Goal: Task Accomplishment & Management: Manage account settings

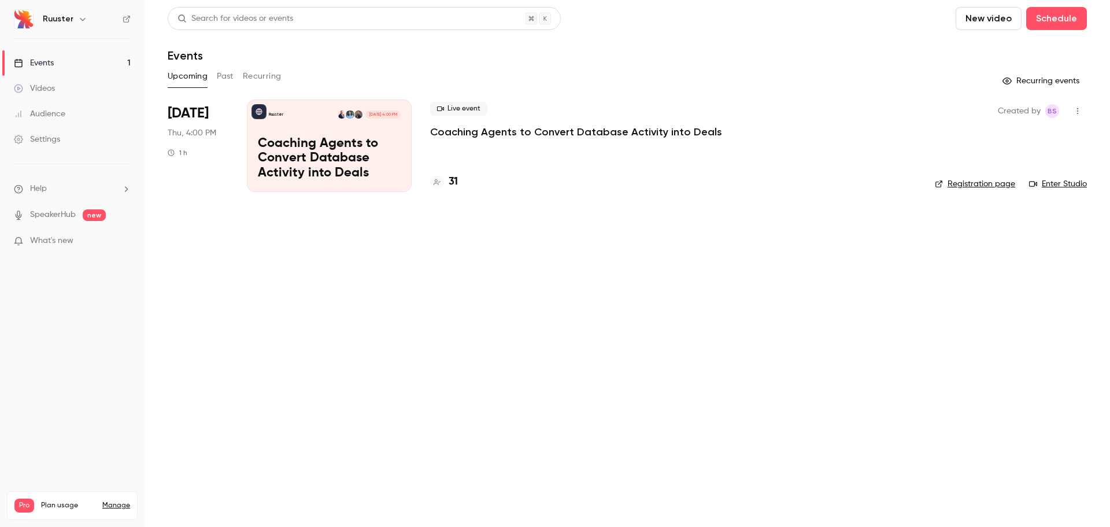
click at [209, 133] on span "Thu, 4:00 PM" at bounding box center [192, 133] width 49 height 12
click at [312, 135] on div "Ruuster [DATE] 4:00 PM Coaching Agents to Convert Database Activity into Deals" at bounding box center [329, 145] width 165 height 92
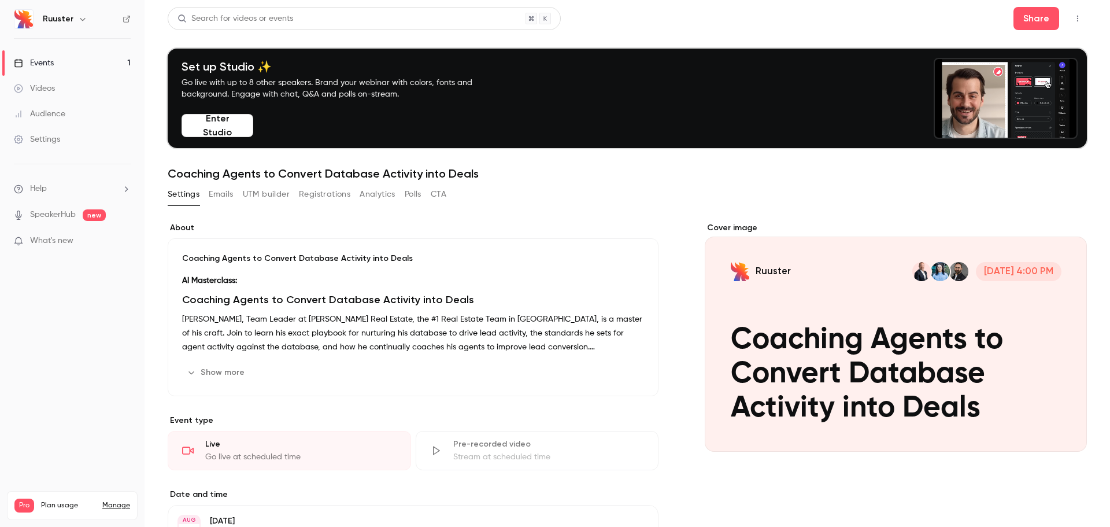
click at [222, 197] on button "Emails" at bounding box center [221, 194] width 24 height 18
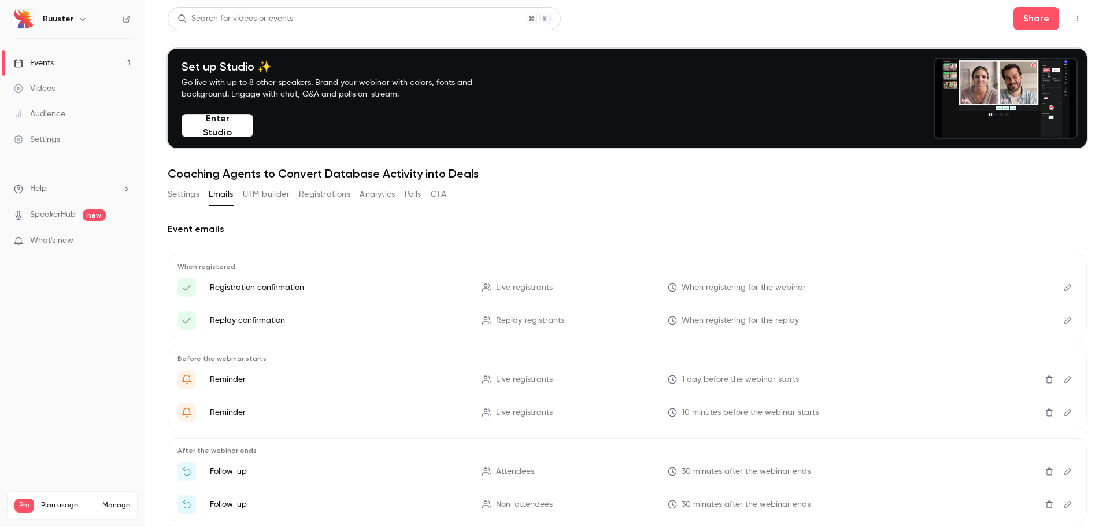
click at [342, 188] on button "Registrations" at bounding box center [324, 194] width 51 height 18
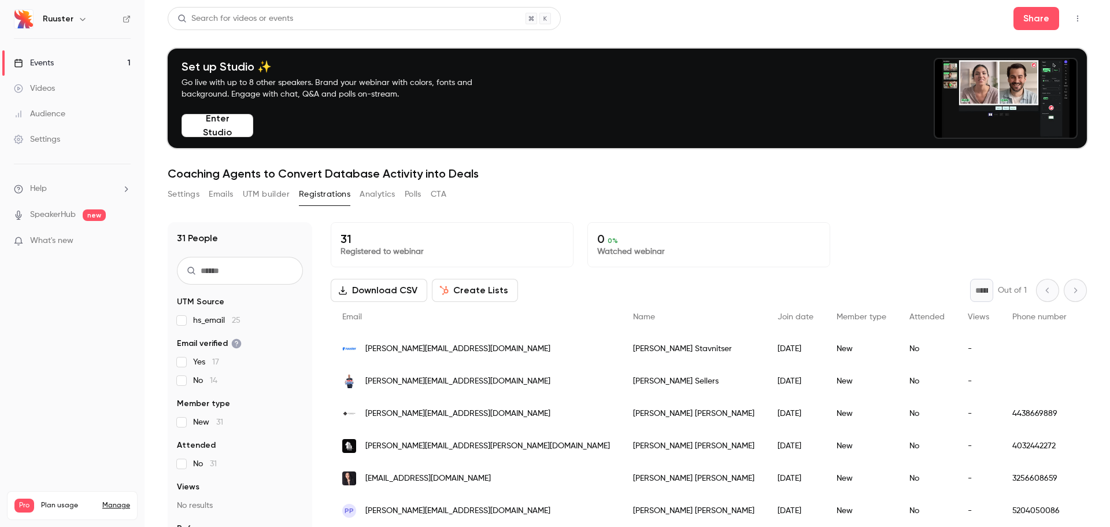
click at [185, 194] on button "Settings" at bounding box center [184, 194] width 32 height 18
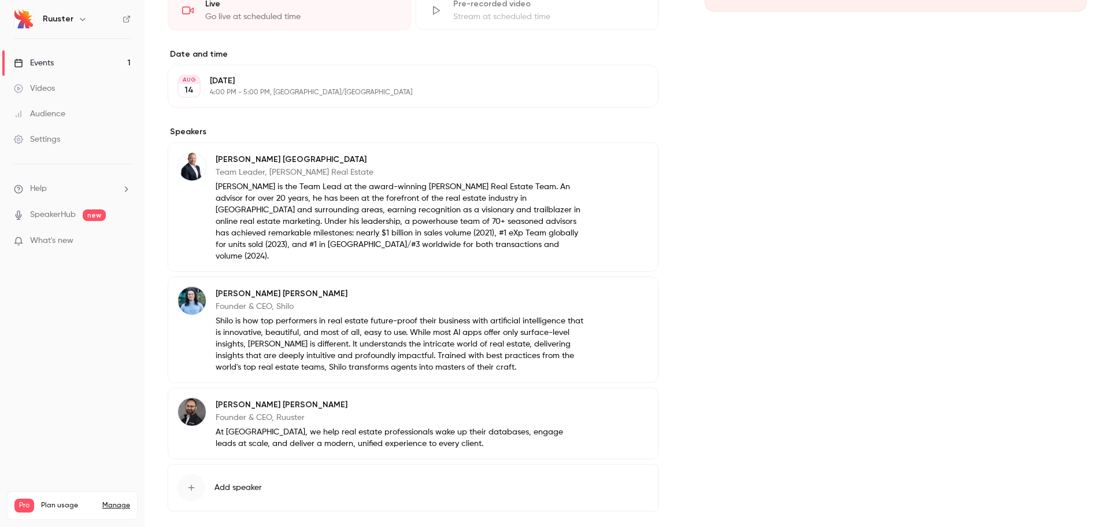
scroll to position [484, 0]
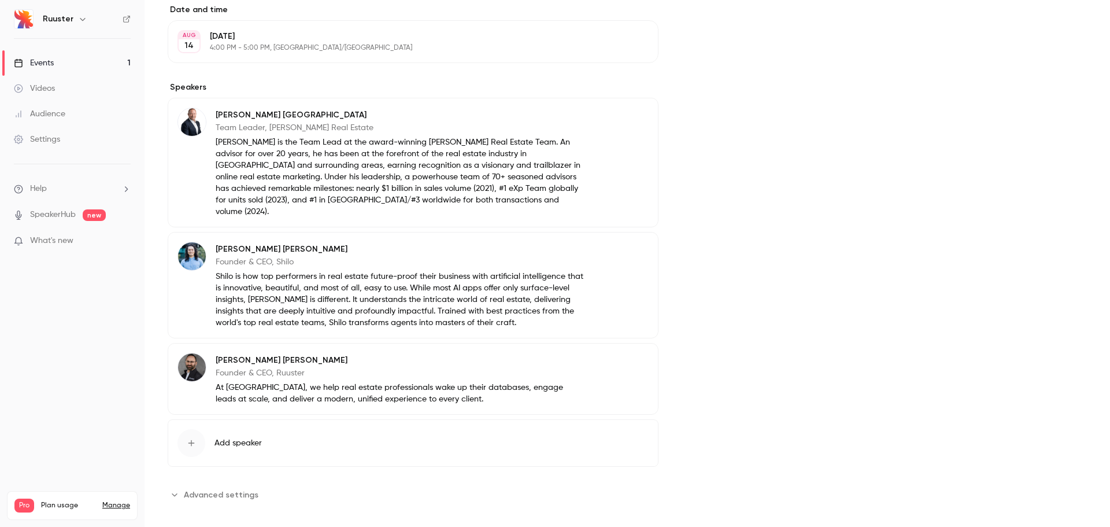
click at [235, 488] on span "Advanced settings" at bounding box center [221, 494] width 75 height 12
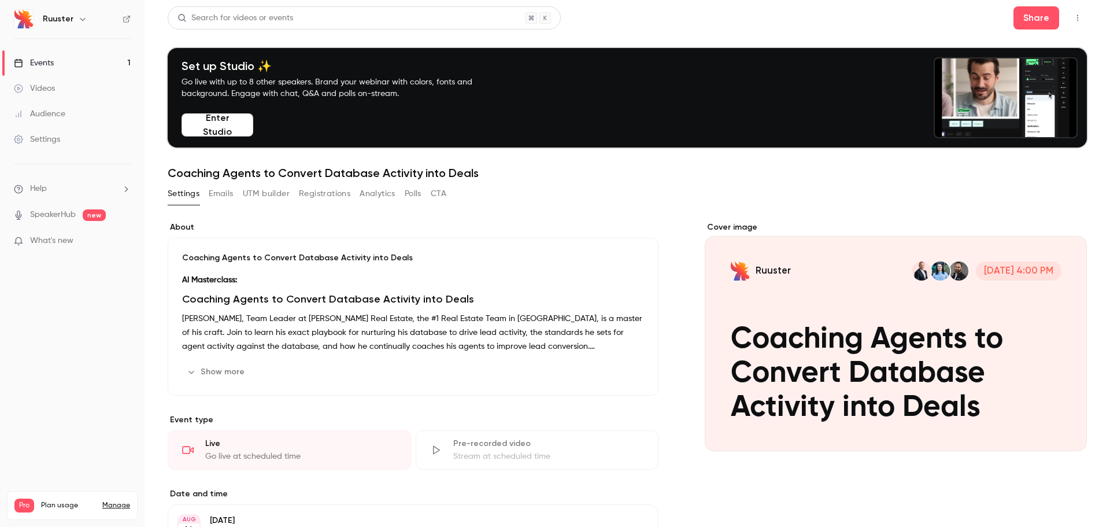
scroll to position [0, 0]
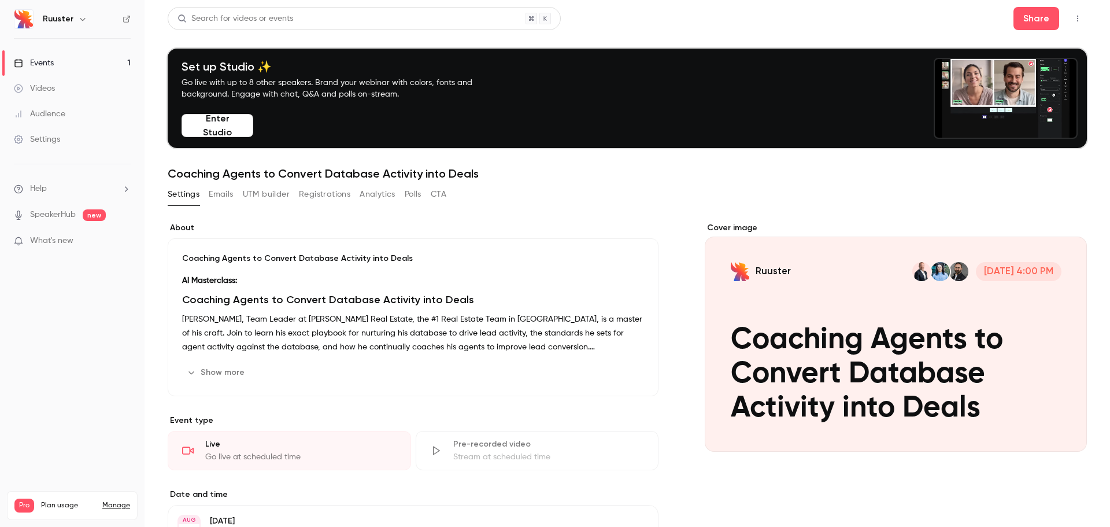
click at [937, 360] on div "Cover image" at bounding box center [896, 337] width 382 height 230
click at [0, 0] on input "Ruuster [DATE] 4:00 PM Coaching Agents to Convert Database Activity into Deals" at bounding box center [0, 0] width 0 height 0
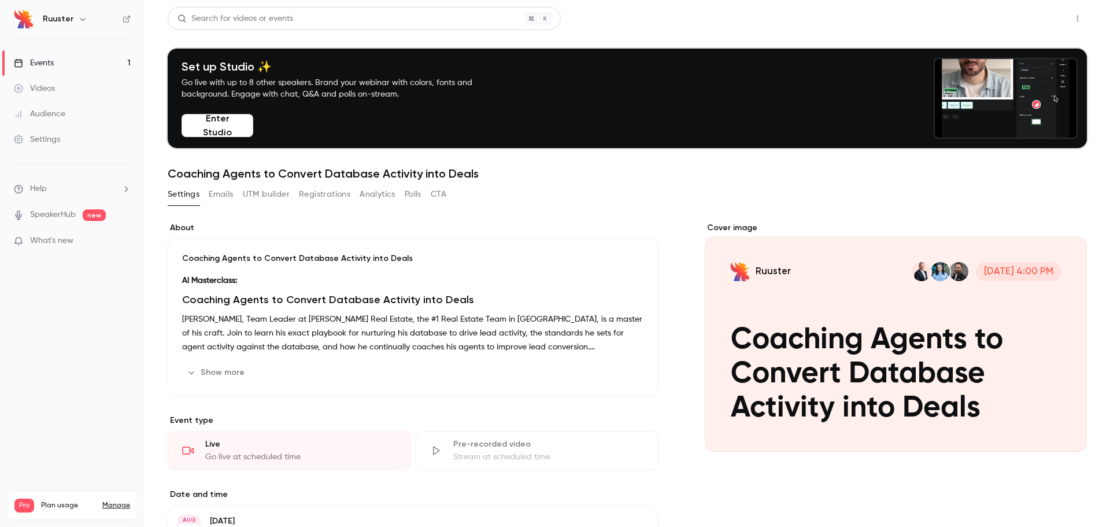
click at [1013, 16] on button "Share" at bounding box center [1036, 18] width 46 height 23
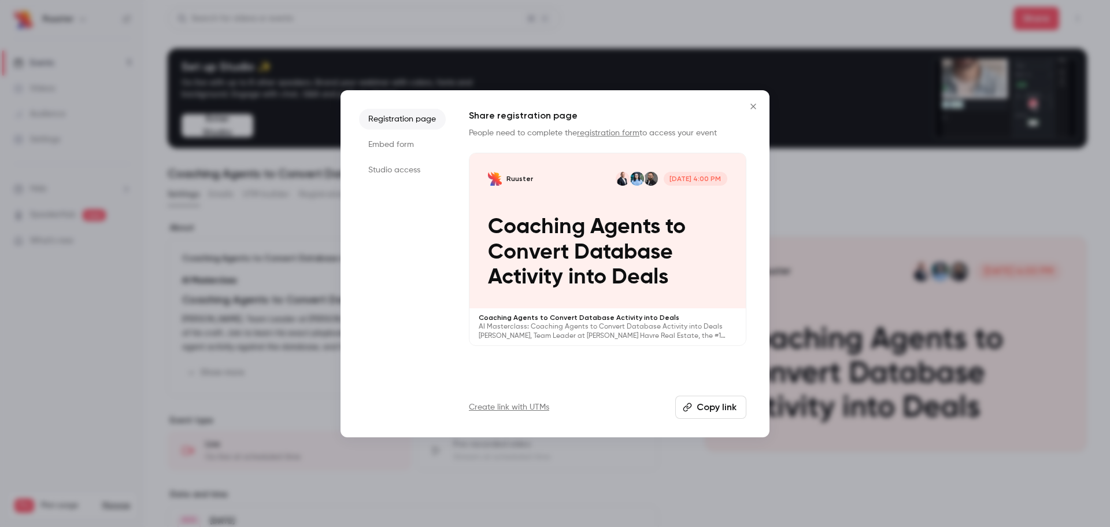
click at [412, 172] on li "Studio access" at bounding box center [402, 170] width 87 height 21
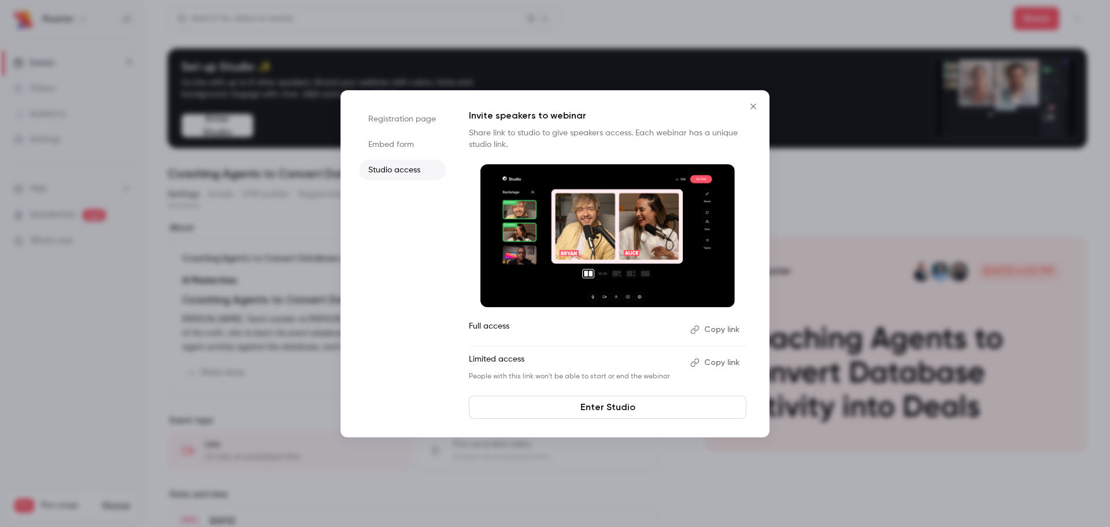
click at [718, 360] on button "Copy link" at bounding box center [716, 362] width 61 height 18
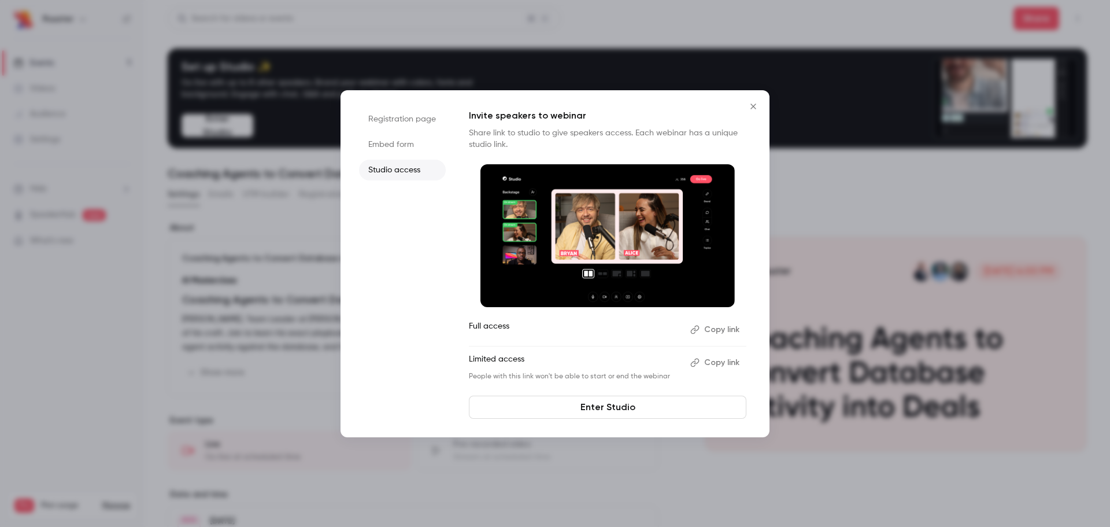
click at [721, 365] on button "Copy link" at bounding box center [716, 362] width 61 height 18
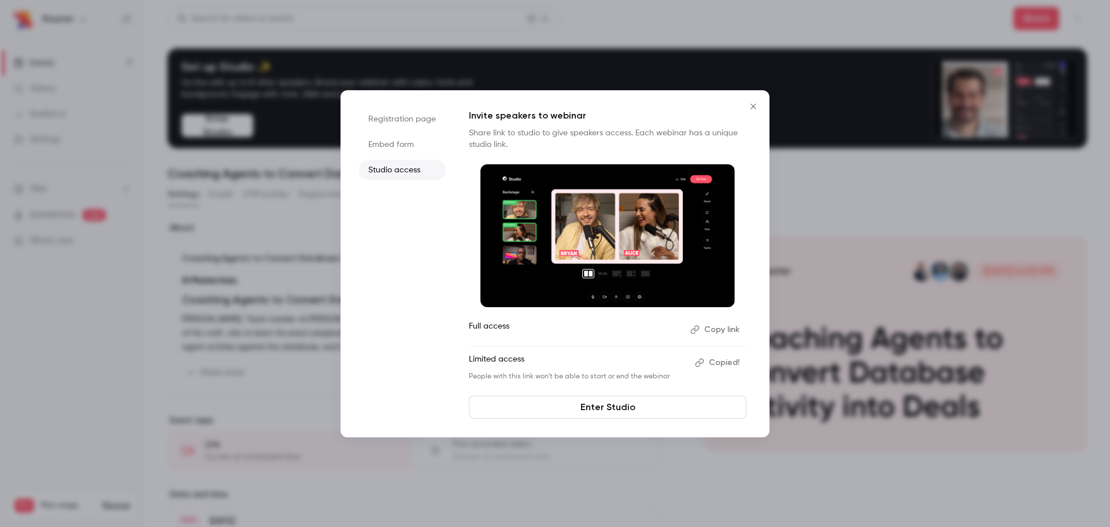
click at [719, 330] on button "Copy link" at bounding box center [716, 329] width 61 height 18
click at [752, 108] on icon "Close" at bounding box center [752, 105] width 5 height 5
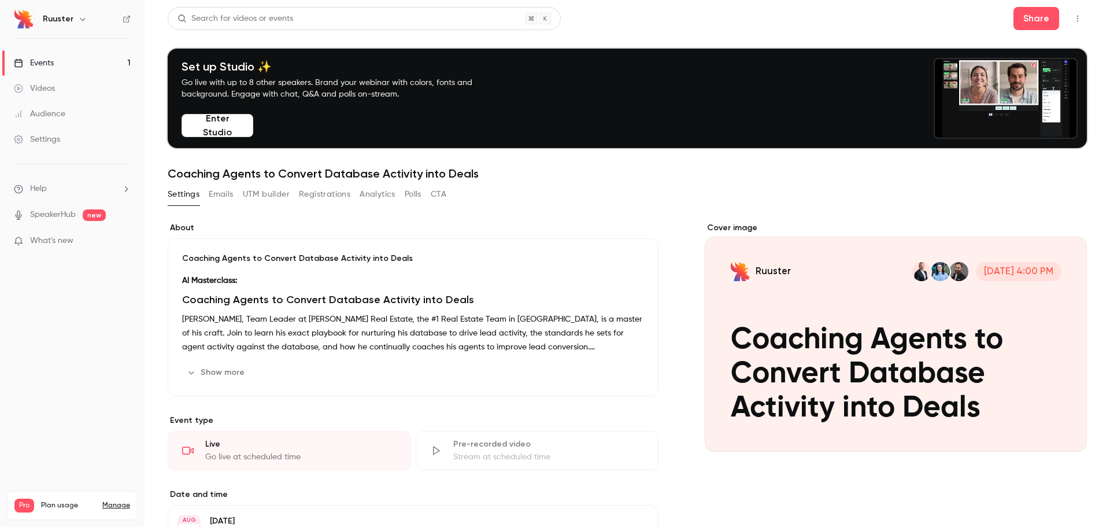
click at [1063, 430] on icon "Cover image" at bounding box center [1066, 430] width 13 height 9
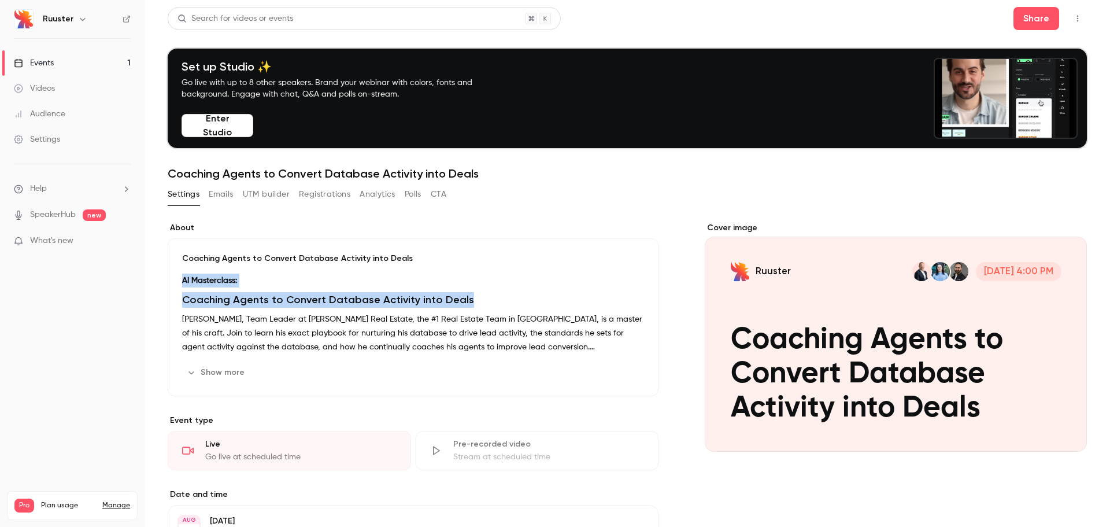
drag, startPoint x: 181, startPoint y: 280, endPoint x: 576, endPoint y: 302, distance: 396.1
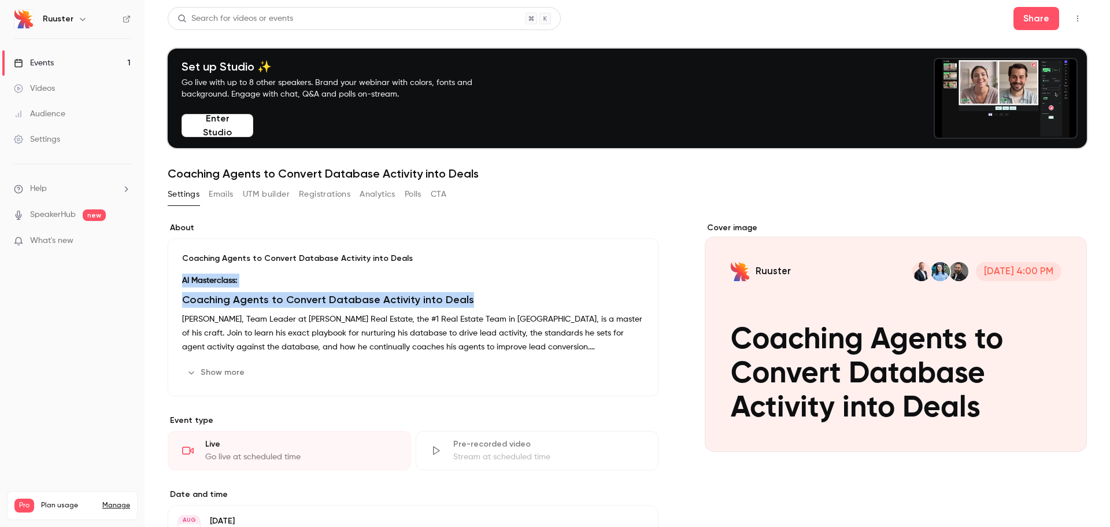
click at [576, 302] on div "Coaching Agents to Convert Database Activity into Deals AI Masterclass: Coachin…" at bounding box center [413, 317] width 491 height 158
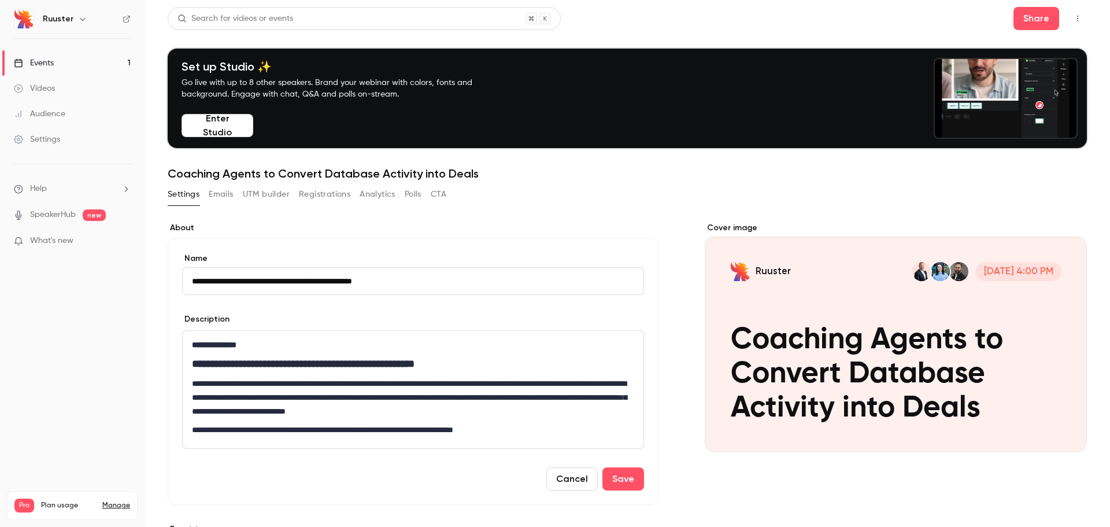
click at [269, 383] on p "**********" at bounding box center [411, 397] width 438 height 42
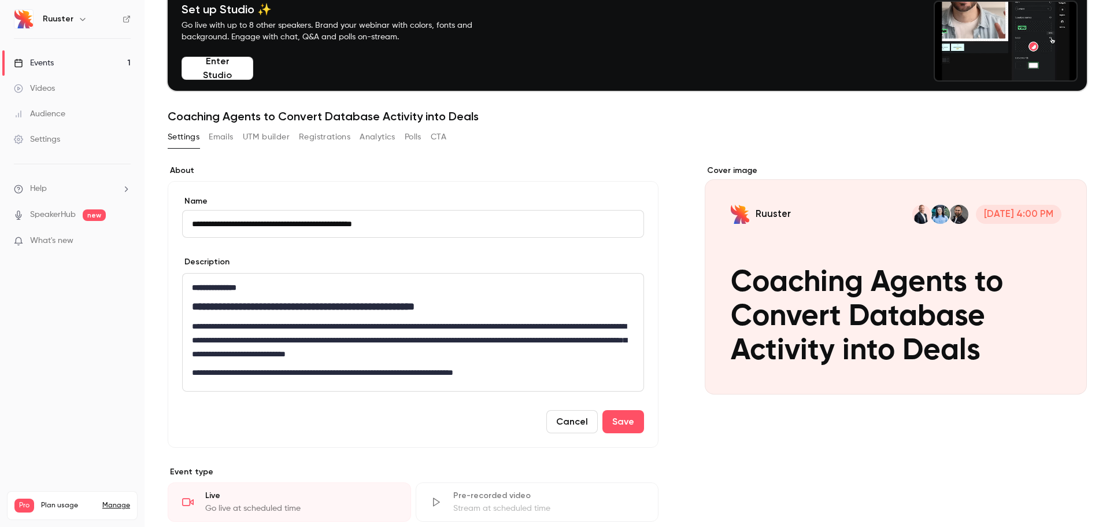
scroll to position [58, 0]
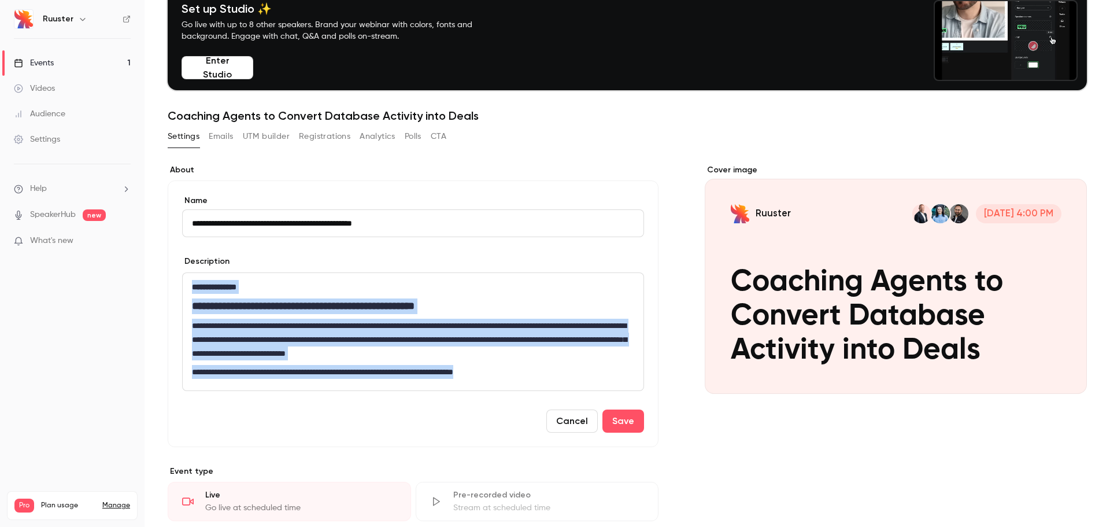
drag, startPoint x: 565, startPoint y: 378, endPoint x: 186, endPoint y: 286, distance: 390.4
click at [186, 286] on div "**********" at bounding box center [413, 331] width 461 height 117
copy div "**********"
